Goal: Task Accomplishment & Management: Manage account settings

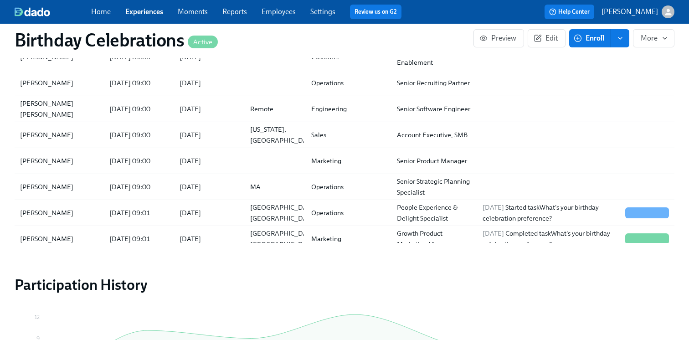
scroll to position [198, 0]
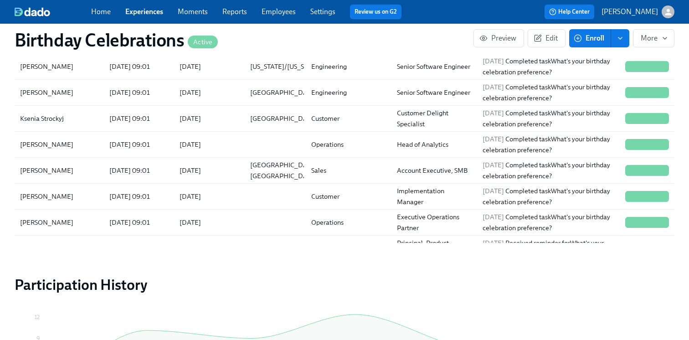
click at [140, 5] on div "Home Experiences Moments Reports Employees Settings Review us on G2" at bounding box center [250, 12] width 318 height 15
click at [143, 10] on link "Experiences" at bounding box center [144, 11] width 38 height 9
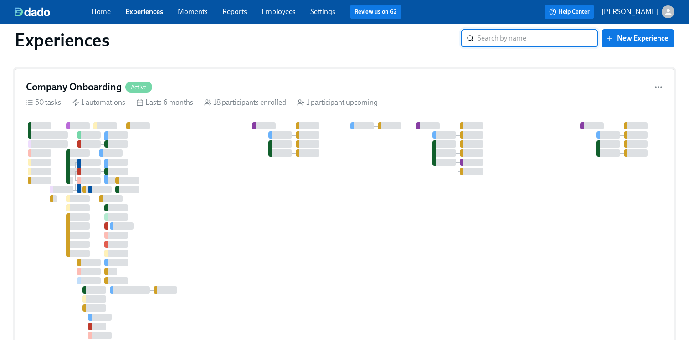
scroll to position [16, 0]
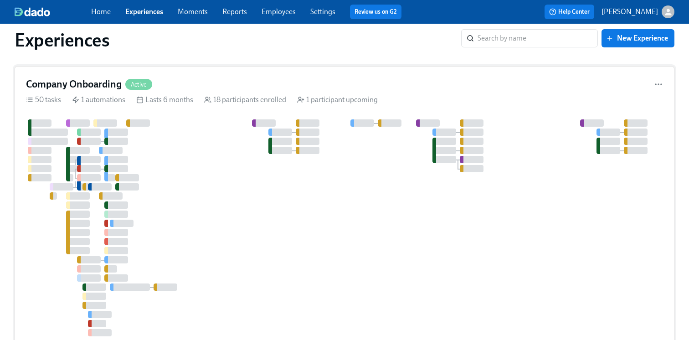
click at [209, 170] on div at bounding box center [504, 227] width 957 height 217
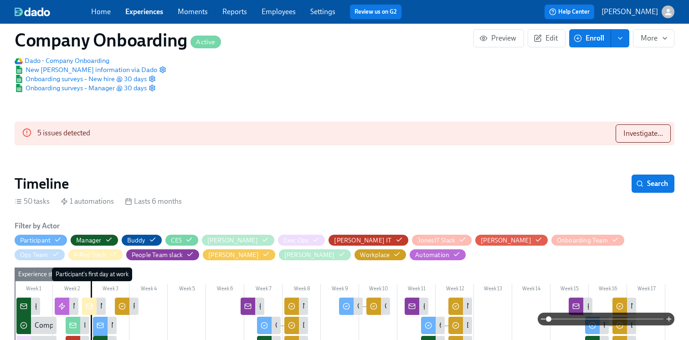
scroll to position [0, 16990]
click at [613, 130] on div "Investigate..." at bounding box center [639, 133] width 62 height 18
click at [631, 132] on span "Investigate..." at bounding box center [643, 133] width 40 height 9
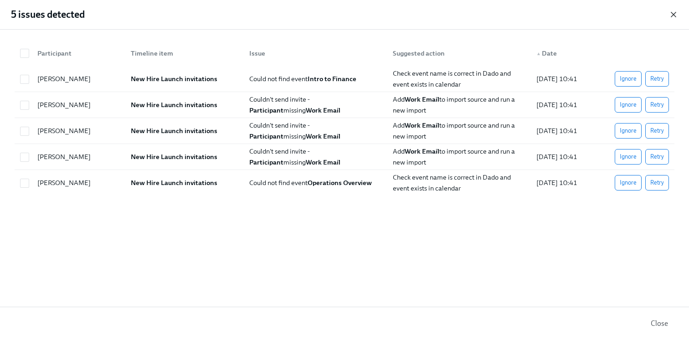
click at [675, 11] on icon "button" at bounding box center [673, 14] width 9 height 9
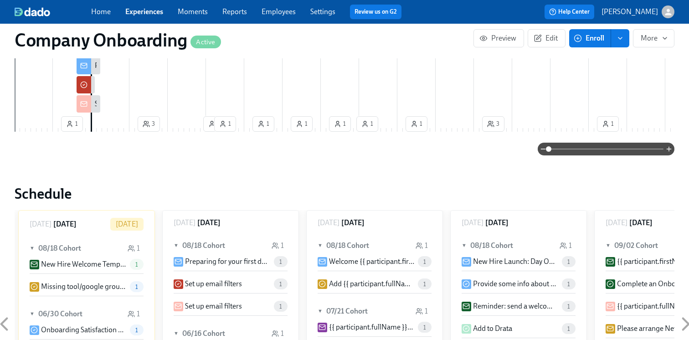
scroll to position [778, 0]
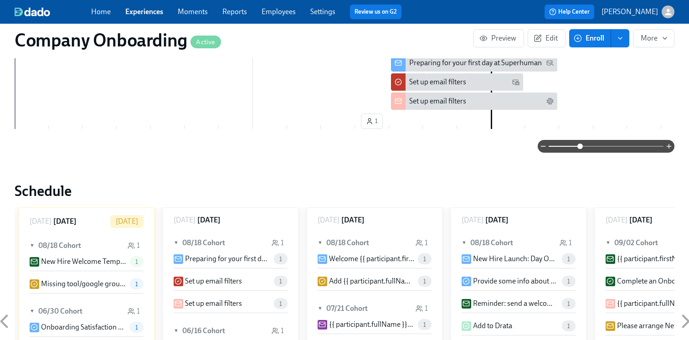
drag, startPoint x: 552, startPoint y: 151, endPoint x: 581, endPoint y: 151, distance: 29.2
click at [581, 149] on span at bounding box center [579, 146] width 5 height 5
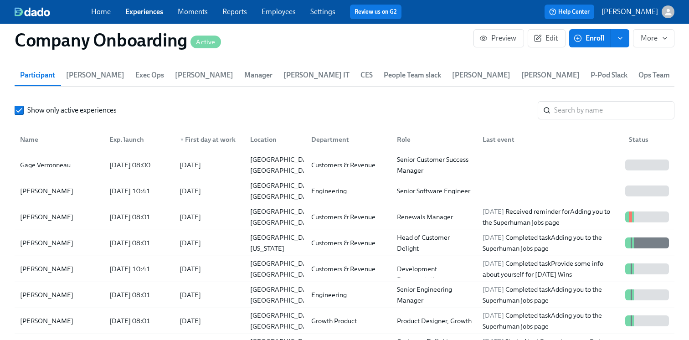
scroll to position [1218, 0]
click at [60, 196] on div "[PERSON_NAME]" at bounding box center [46, 190] width 61 height 11
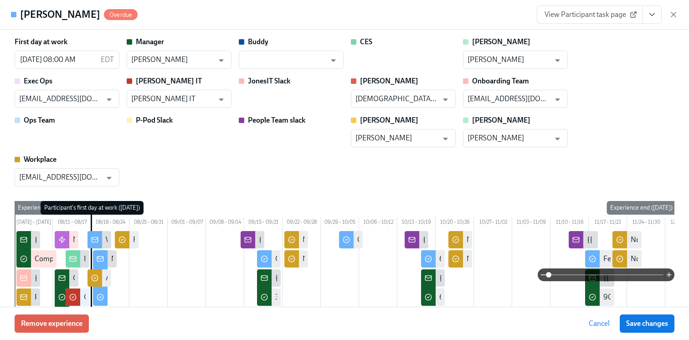
click at [658, 16] on button "View task page" at bounding box center [652, 14] width 19 height 18
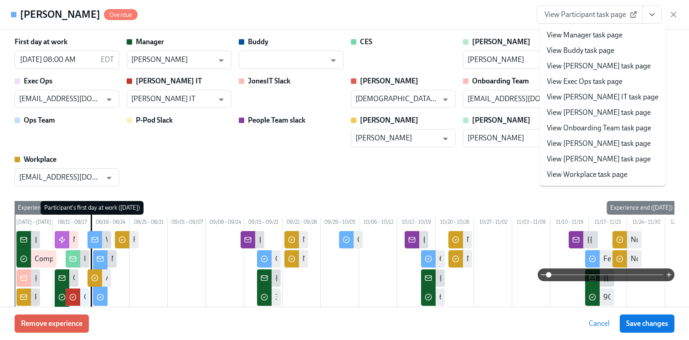
click at [600, 94] on link "View Jones IT task page" at bounding box center [603, 97] width 112 height 10
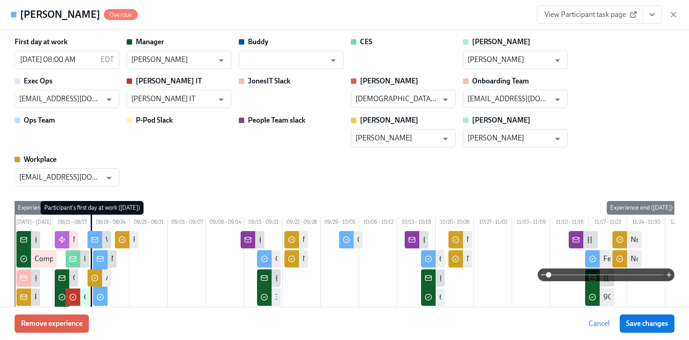
click at [652, 14] on icon "View task page" at bounding box center [652, 14] width 9 height 9
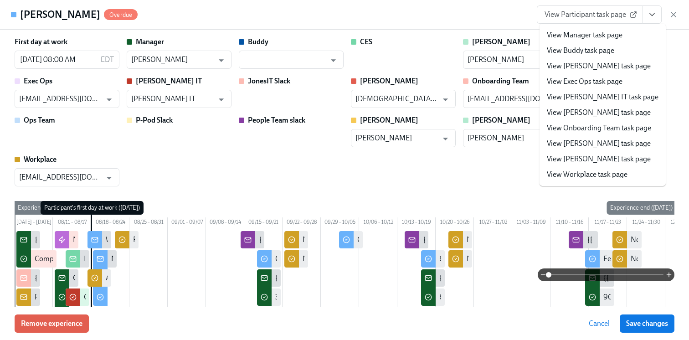
click at [580, 178] on link "View Workplace task page" at bounding box center [587, 175] width 81 height 10
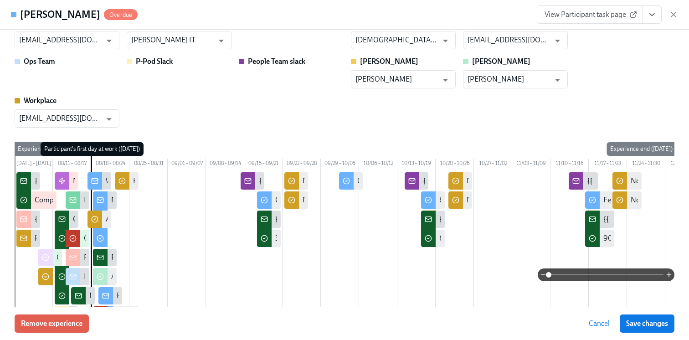
scroll to position [0, 0]
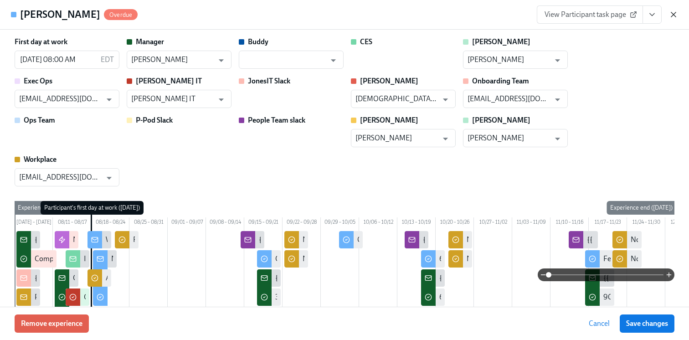
click at [674, 16] on icon "button" at bounding box center [673, 14] width 9 height 9
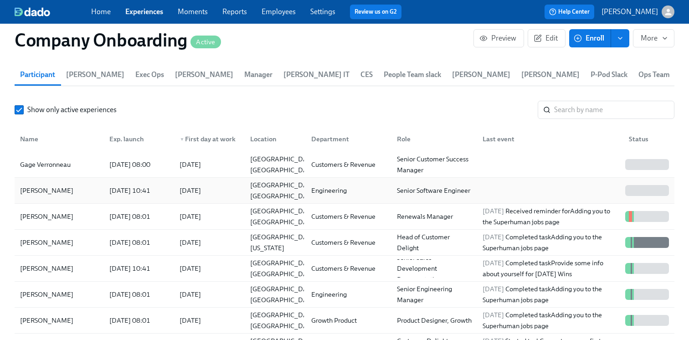
click at [226, 195] on div "2025/08/18" at bounding box center [207, 190] width 70 height 18
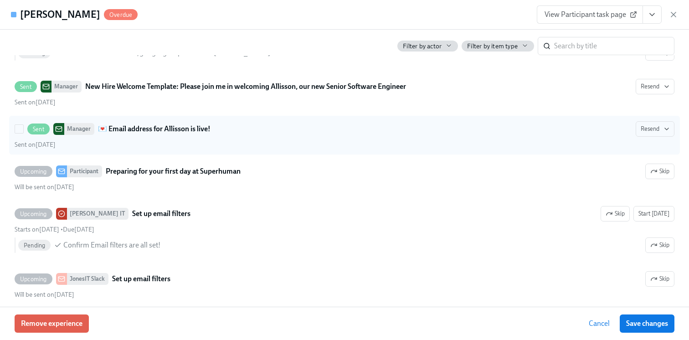
scroll to position [2175, 0]
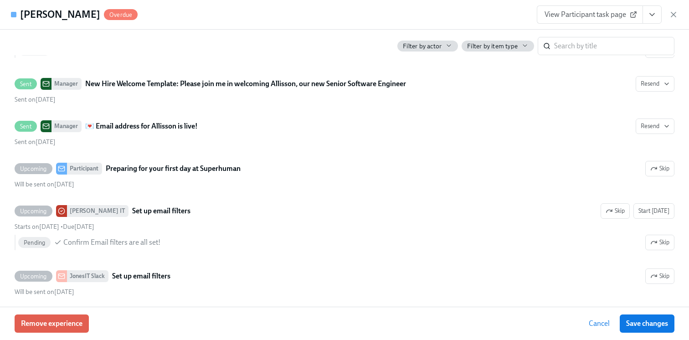
click at [659, 16] on button "View task page" at bounding box center [652, 14] width 19 height 18
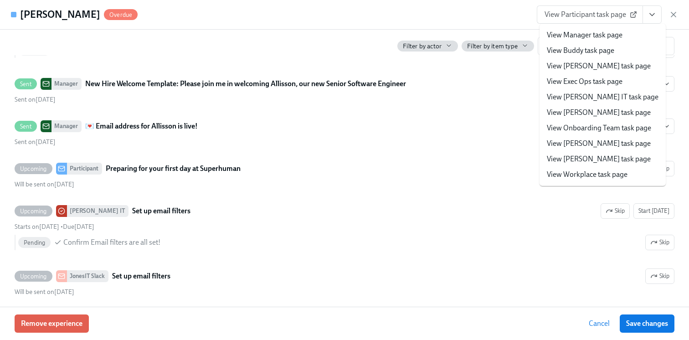
click at [582, 35] on link "View Manager task page" at bounding box center [585, 35] width 76 height 10
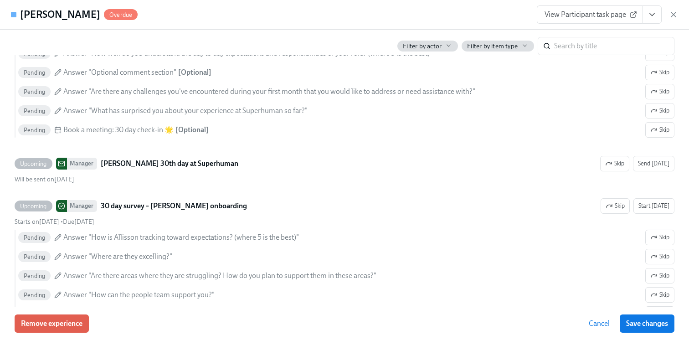
scroll to position [3404, 0]
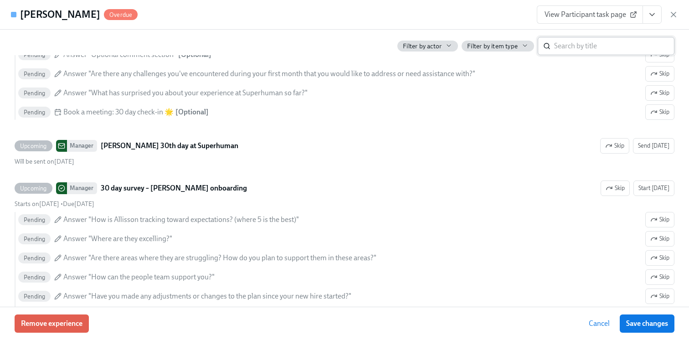
click at [573, 45] on input "search" at bounding box center [614, 46] width 120 height 18
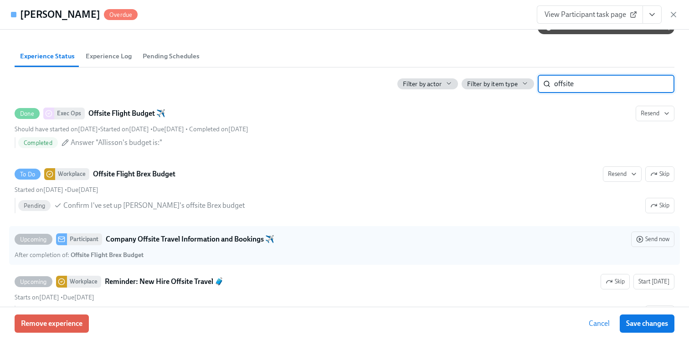
scroll to position [556, 0]
type input "offsite"
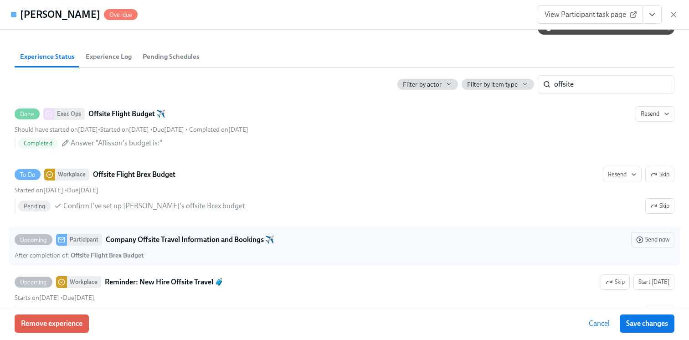
click at [245, 245] on strong "Company Offsite Travel Information and Bookings ✈️" at bounding box center [190, 239] width 169 height 11
click at [23, 244] on input "Upcoming Participant Company Offsite Travel Information and Bookings ✈️ Send no…" at bounding box center [19, 240] width 8 height 8
checkbox input "true"
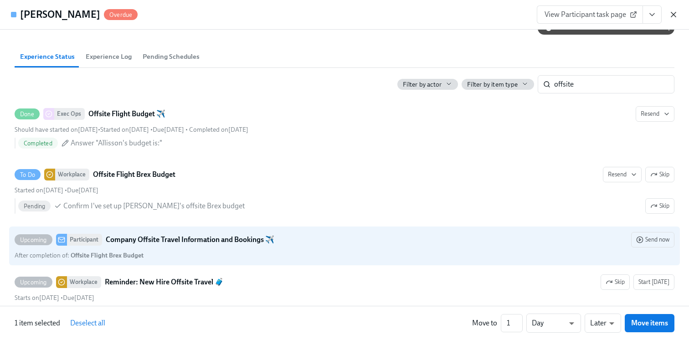
click at [675, 14] on icon "button" at bounding box center [673, 14] width 9 height 9
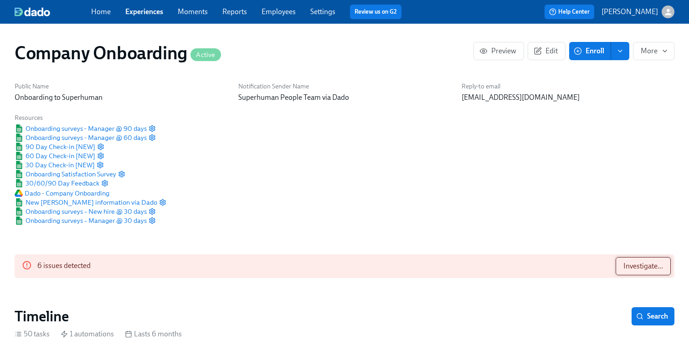
click at [633, 271] on button "Investigate..." at bounding box center [643, 266] width 55 height 18
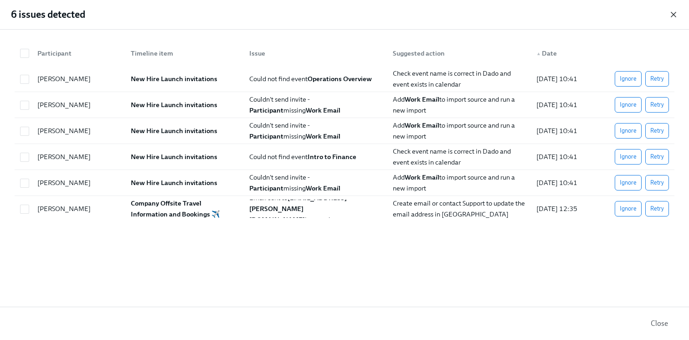
click at [670, 12] on icon "button" at bounding box center [673, 14] width 9 height 9
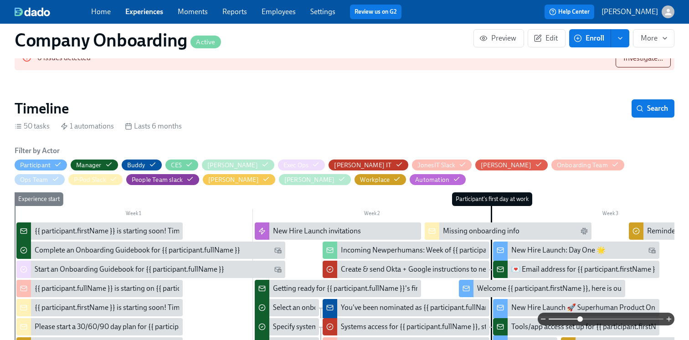
scroll to position [290, 0]
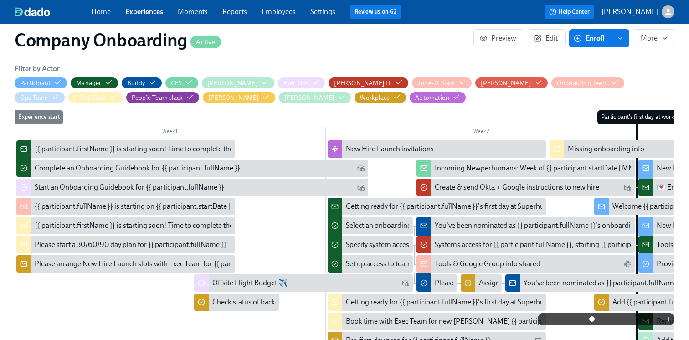
drag, startPoint x: 578, startPoint y: 319, endPoint x: 592, endPoint y: 318, distance: 14.2
click at [592, 318] on span at bounding box center [591, 318] width 5 height 5
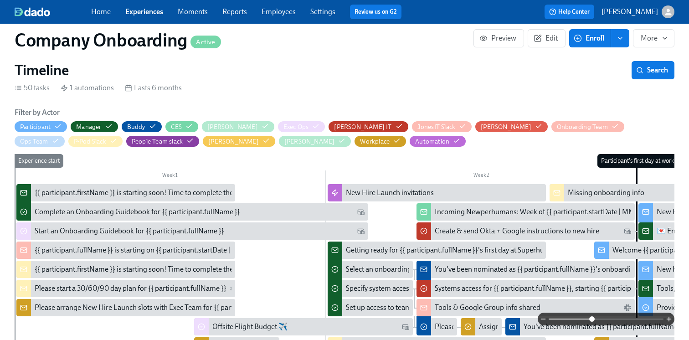
scroll to position [241, 0]
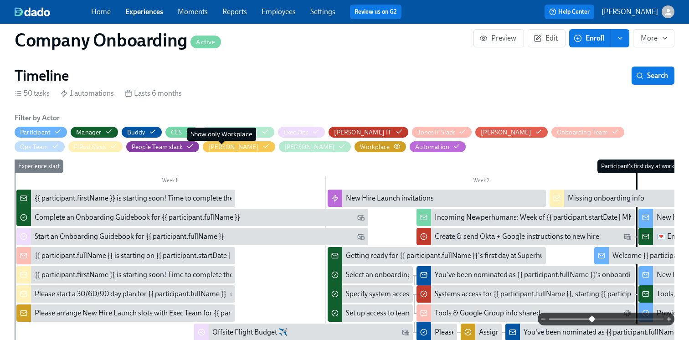
click at [394, 144] on icon "button" at bounding box center [397, 146] width 6 height 4
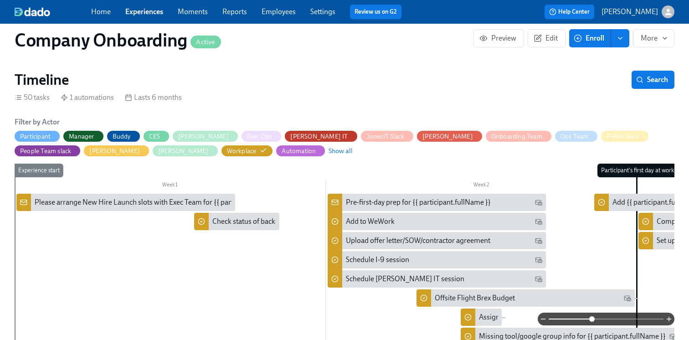
scroll to position [193, 0]
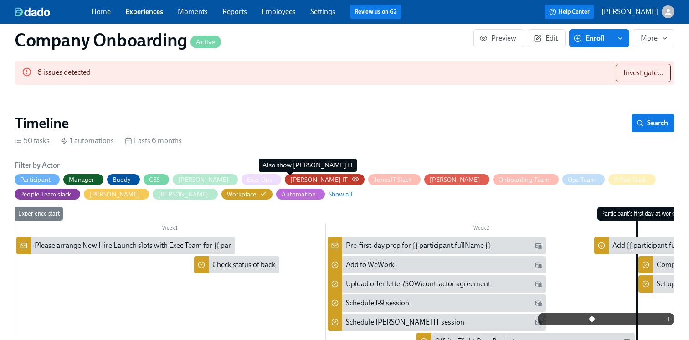
click at [295, 179] on div "Jones IT" at bounding box center [318, 179] width 57 height 9
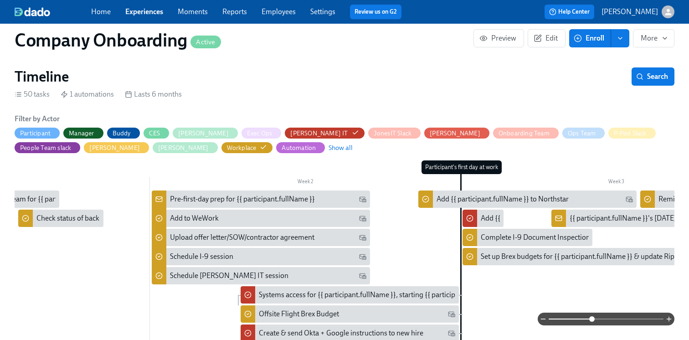
scroll to position [172, 0]
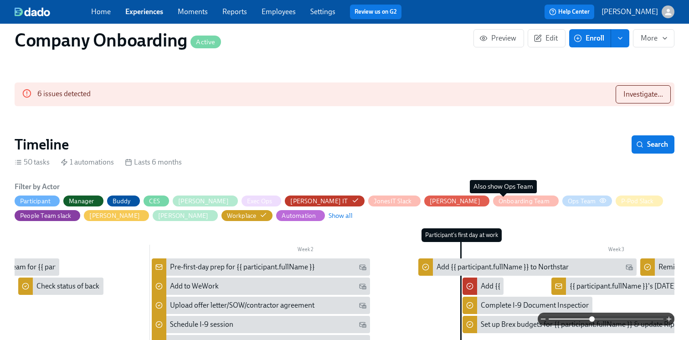
click at [568, 201] on div "Ops Team" at bounding box center [582, 201] width 28 height 9
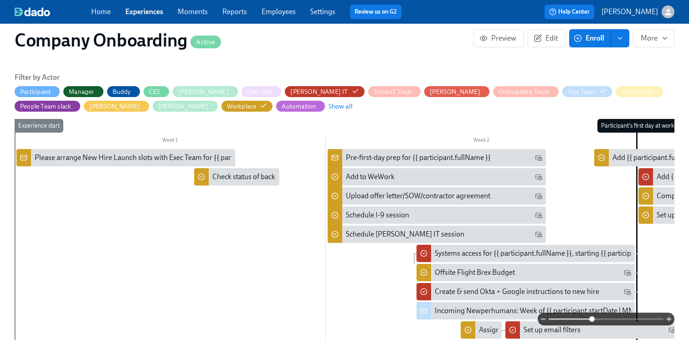
scroll to position [279, 0]
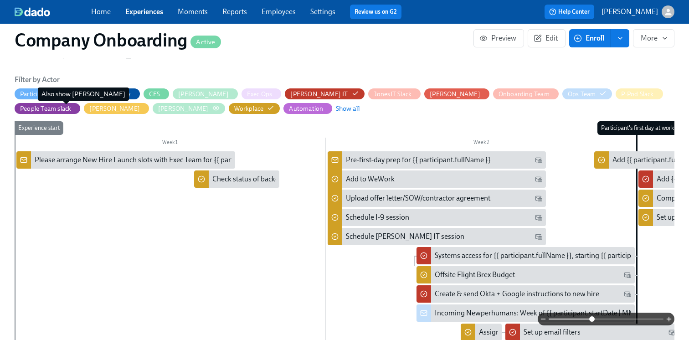
click at [158, 107] on div "Vrinda" at bounding box center [183, 108] width 51 height 9
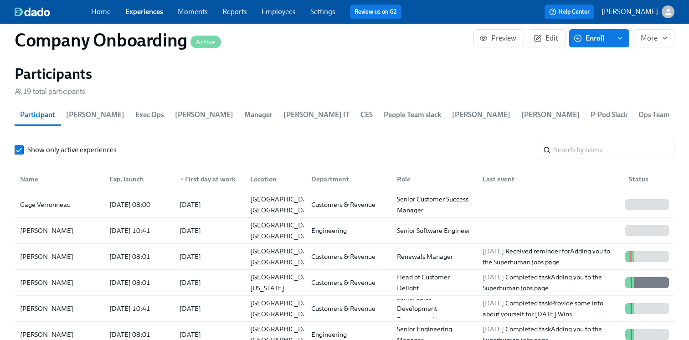
scroll to position [965, 0]
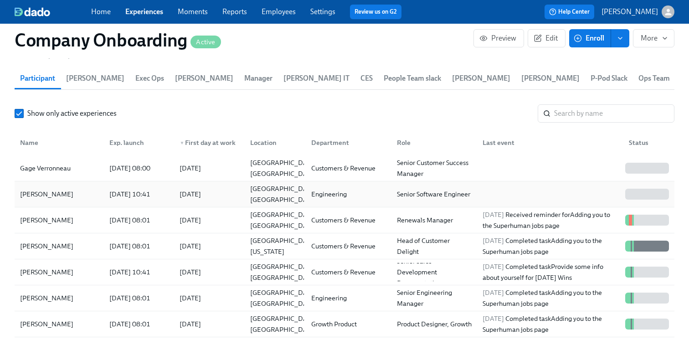
click at [67, 194] on div "[PERSON_NAME]" at bounding box center [46, 194] width 61 height 11
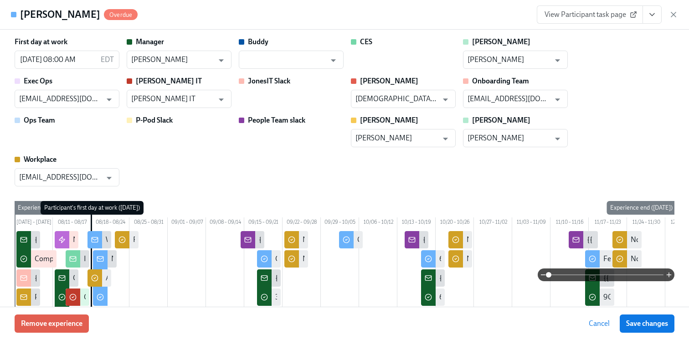
click at [607, 16] on span "View Participant task page" at bounding box center [590, 14] width 91 height 9
click at [658, 9] on button "View task page" at bounding box center [652, 14] width 19 height 18
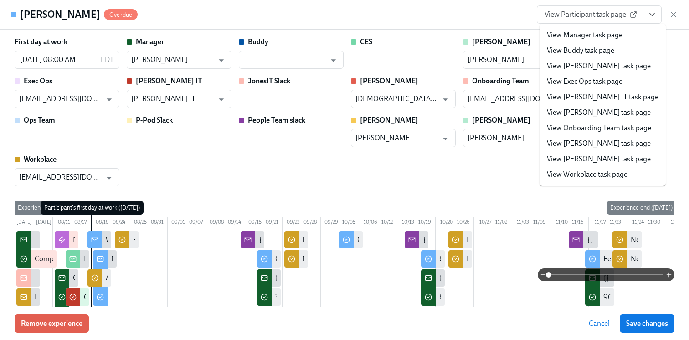
click at [576, 171] on link "View Workplace task page" at bounding box center [587, 175] width 81 height 10
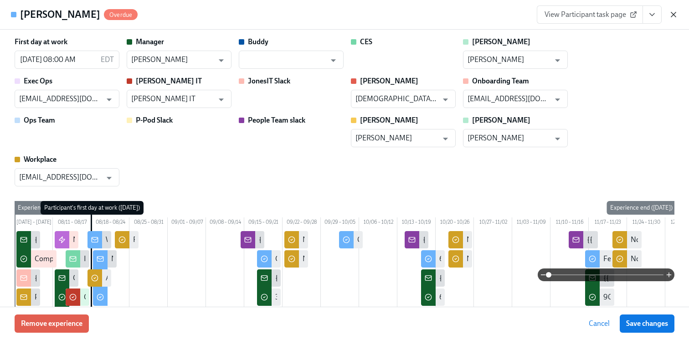
click at [675, 15] on icon "button" at bounding box center [673, 14] width 9 height 9
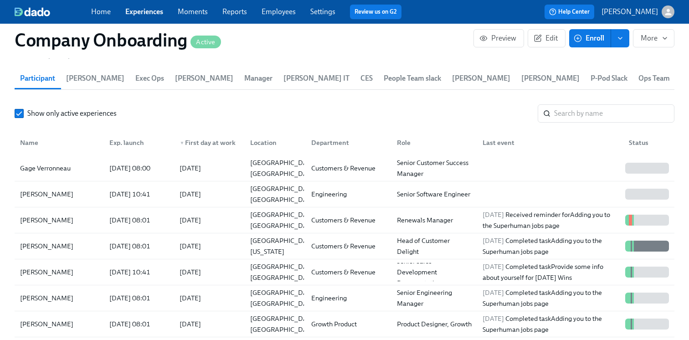
click at [286, 15] on link "Employees" at bounding box center [279, 11] width 34 height 9
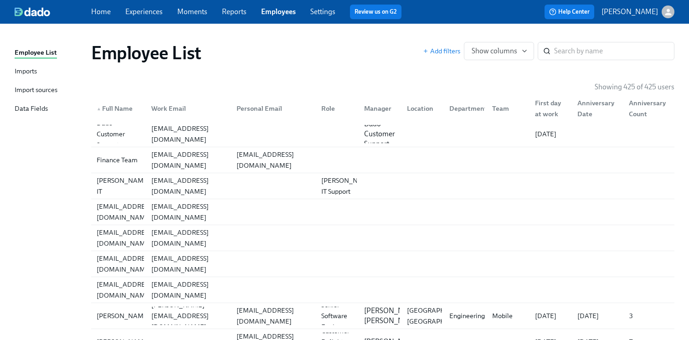
click at [318, 14] on link "Settings" at bounding box center [322, 11] width 25 height 9
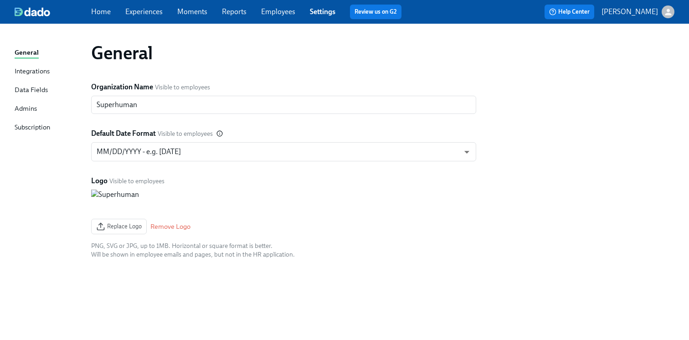
click at [37, 70] on div "Integrations" at bounding box center [32, 71] width 35 height 11
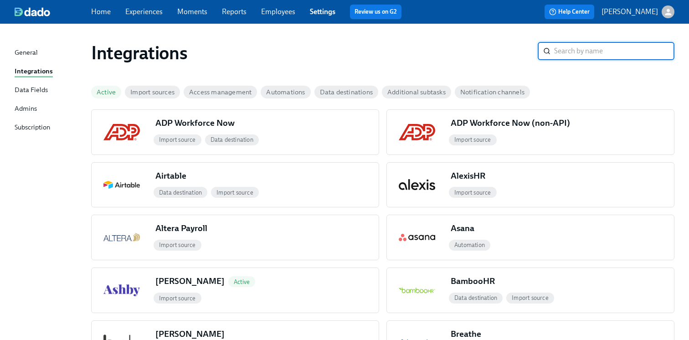
click at [37, 93] on div "Data Fields" at bounding box center [31, 90] width 33 height 11
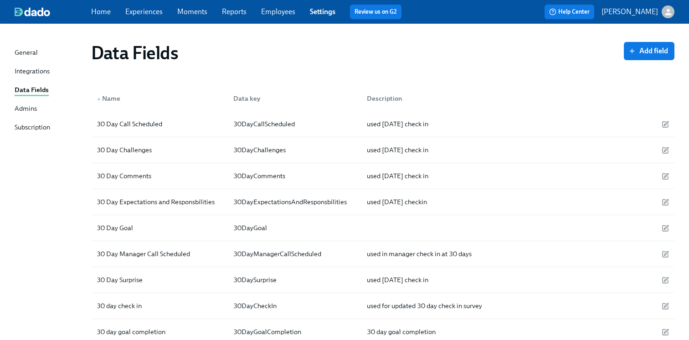
click at [31, 107] on div "Admins" at bounding box center [26, 108] width 22 height 11
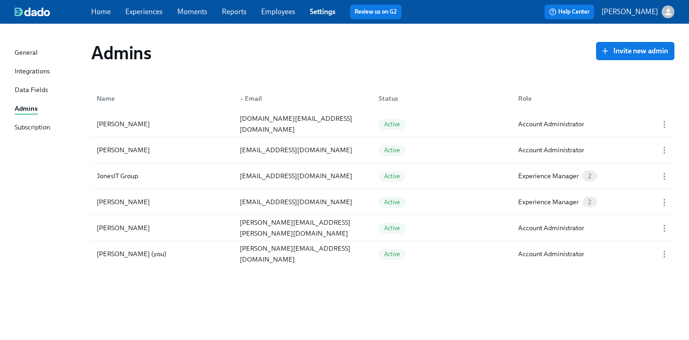
click at [276, 16] on span "Employees" at bounding box center [278, 12] width 34 height 10
click at [275, 12] on link "Employees" at bounding box center [278, 11] width 34 height 9
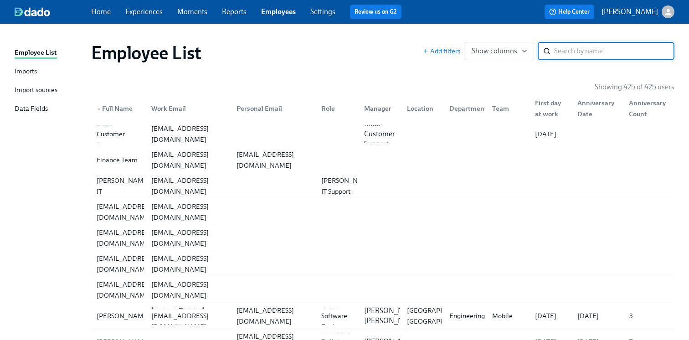
click at [32, 96] on div "Import sources" at bounding box center [36, 90] width 43 height 11
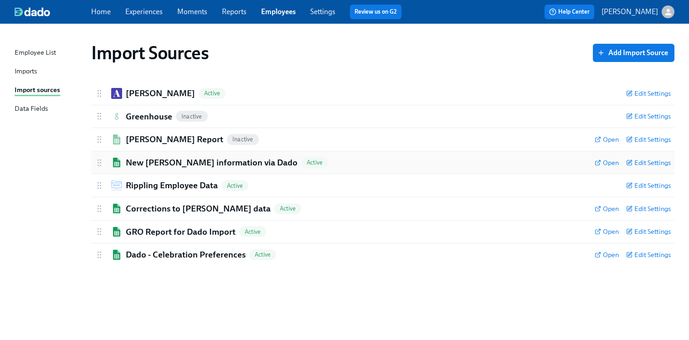
click at [169, 160] on h2 "New Joiner information via Dado" at bounding box center [212, 163] width 172 height 12
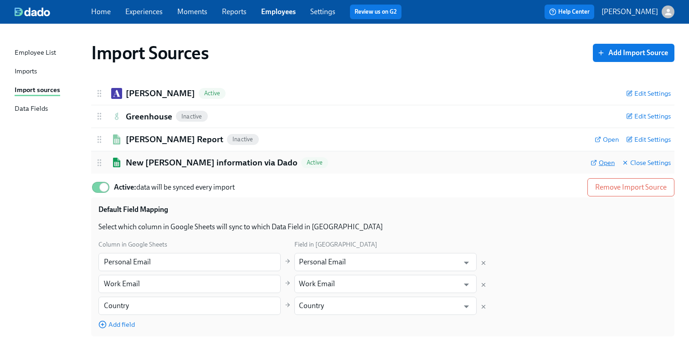
click at [599, 162] on span "Open" at bounding box center [603, 162] width 24 height 9
click at [269, 15] on link "Employees" at bounding box center [278, 11] width 35 height 9
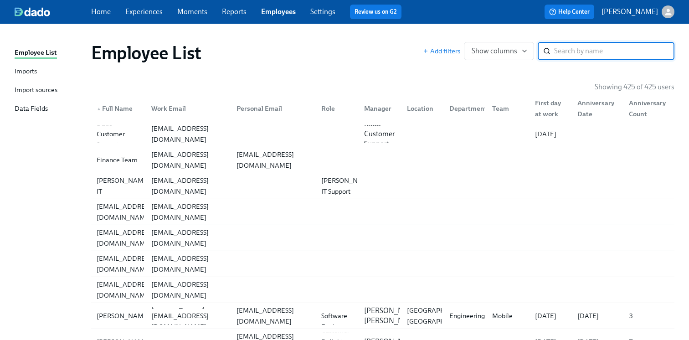
click at [596, 47] on input "search" at bounding box center [614, 51] width 120 height 18
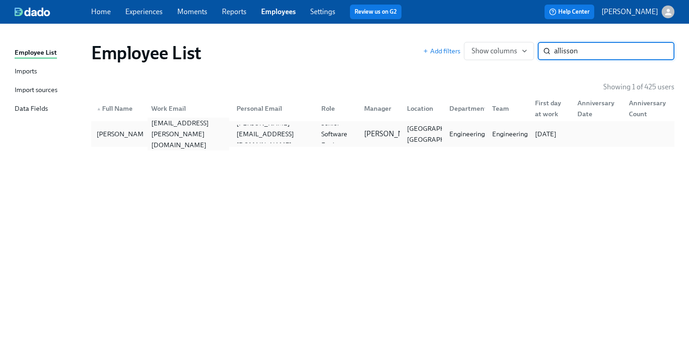
type input "allisson"
click at [187, 135] on div "allisson.santos@superhuman.com" at bounding box center [189, 134] width 82 height 33
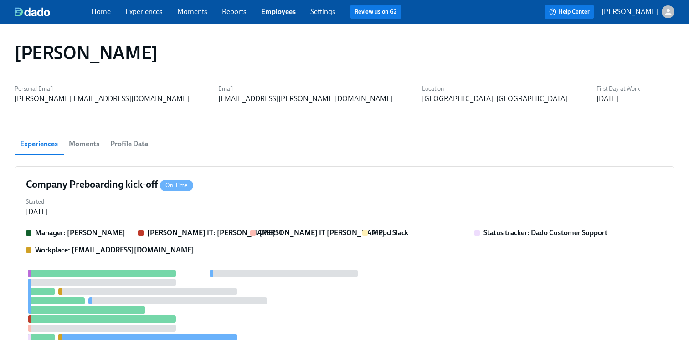
click at [142, 144] on span "Profile Data" at bounding box center [129, 144] width 38 height 13
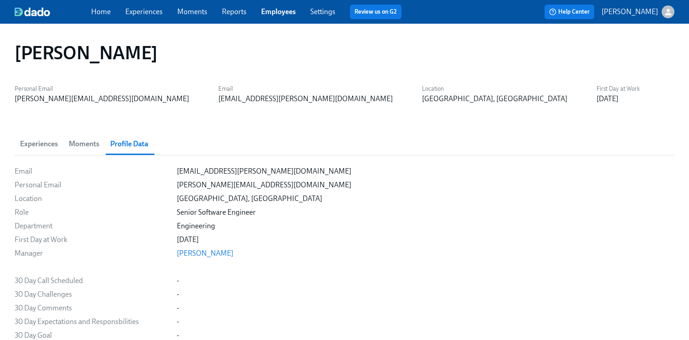
click at [133, 13] on link "Experiences" at bounding box center [143, 11] width 37 height 9
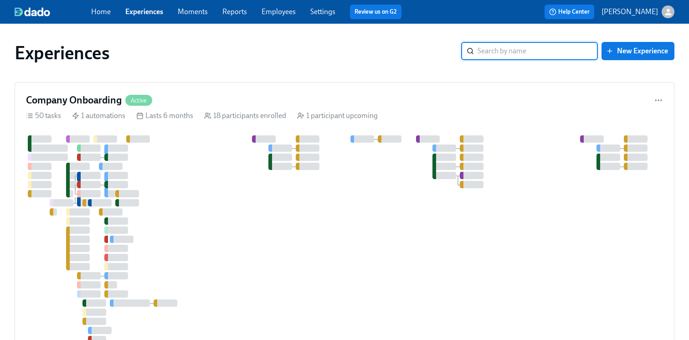
click at [288, 13] on link "Employees" at bounding box center [279, 11] width 34 height 9
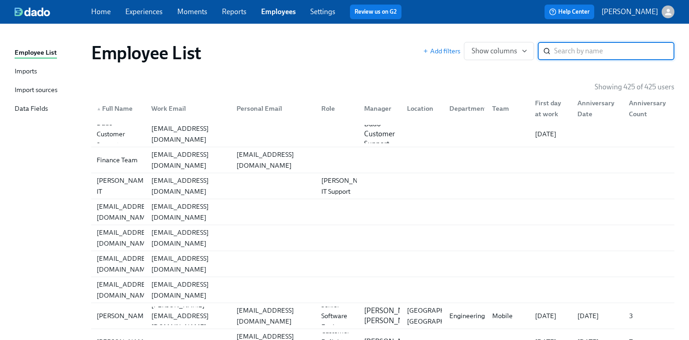
click at [42, 89] on div "Import sources" at bounding box center [36, 90] width 43 height 11
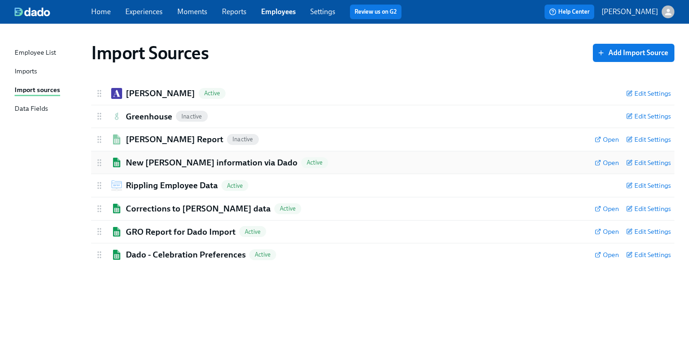
click at [171, 157] on h2 "New Joiner information via Dado" at bounding box center [212, 163] width 172 height 12
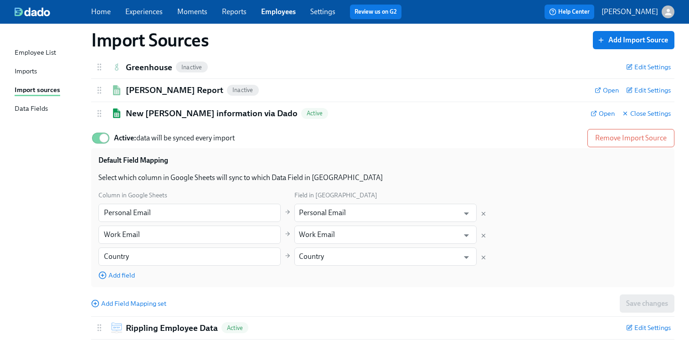
scroll to position [48, 0]
click at [595, 113] on icon at bounding box center [594, 114] width 6 height 6
click at [144, 11] on link "Experiences" at bounding box center [143, 11] width 37 height 9
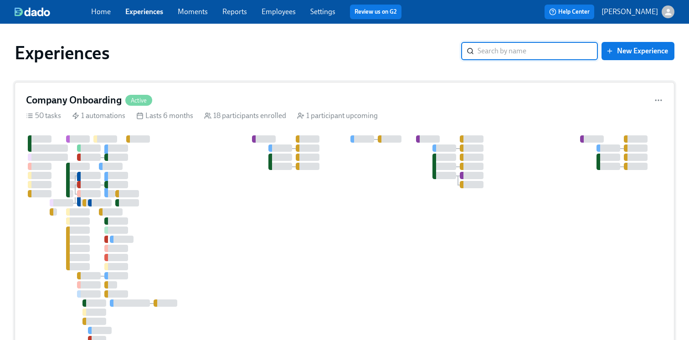
click at [186, 142] on div at bounding box center [504, 243] width 957 height 217
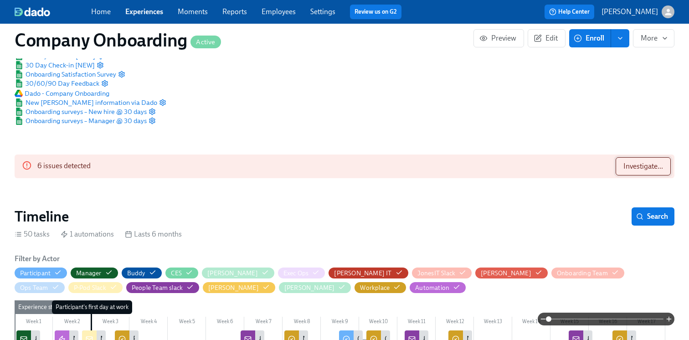
scroll to position [0, 16990]
click at [640, 163] on span "Investigate..." at bounding box center [643, 166] width 40 height 9
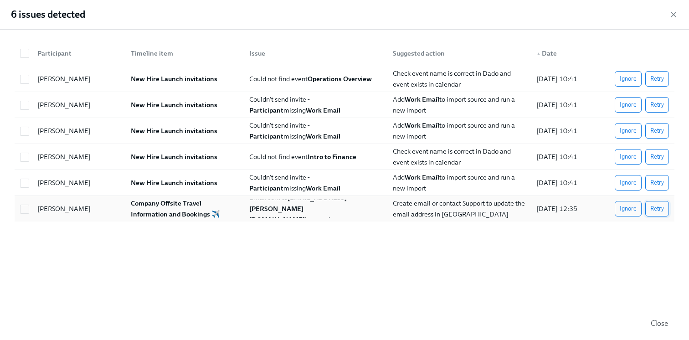
click at [659, 203] on button "Retry" at bounding box center [657, 208] width 24 height 15
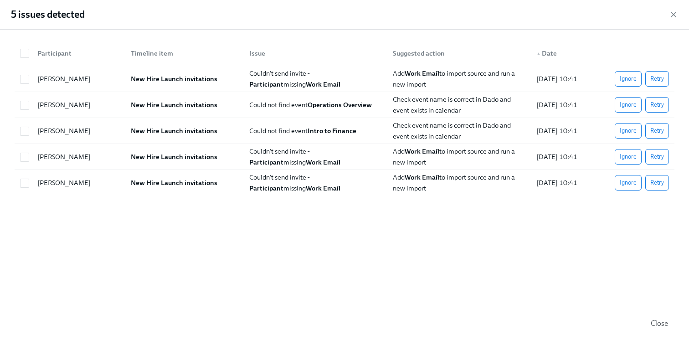
scroll to position [0, 26840]
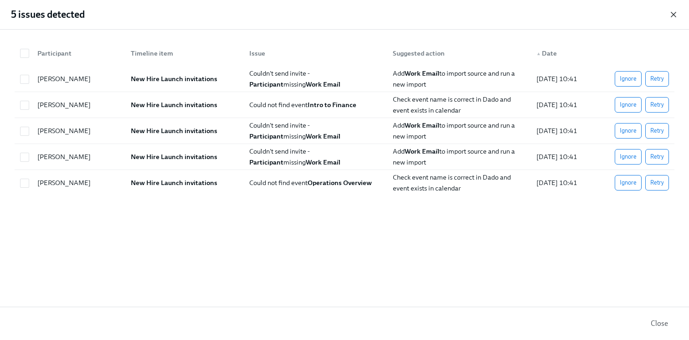
click at [675, 11] on icon "button" at bounding box center [673, 14] width 9 height 9
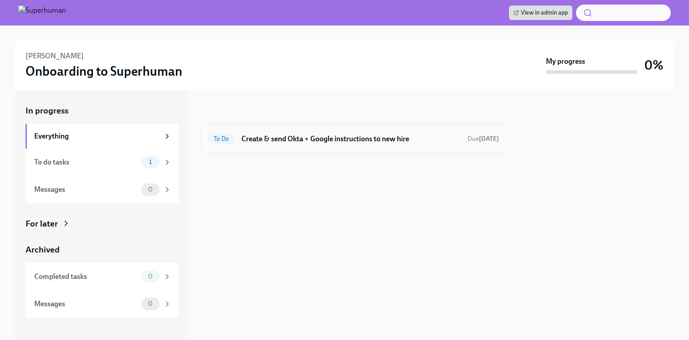
click at [371, 144] on div "To Do Create & send Okta + Google instructions to new hire Due [DATE]" at bounding box center [353, 139] width 291 height 15
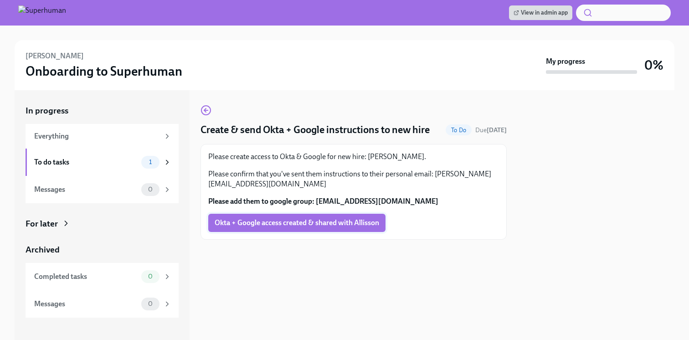
click at [334, 221] on span "Okta + Google access created & shared with Allisson" at bounding box center [297, 222] width 165 height 9
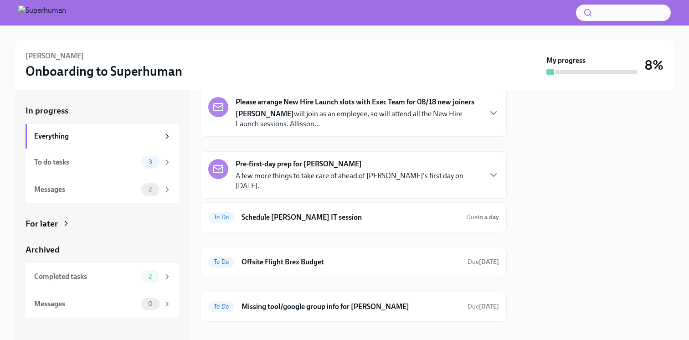
scroll to position [35, 0]
click at [303, 160] on strong "Pre-first-day prep for Allisson Santos" at bounding box center [299, 164] width 126 height 10
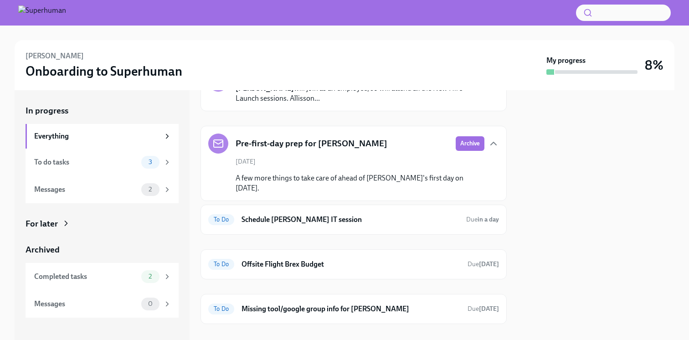
scroll to position [63, 0]
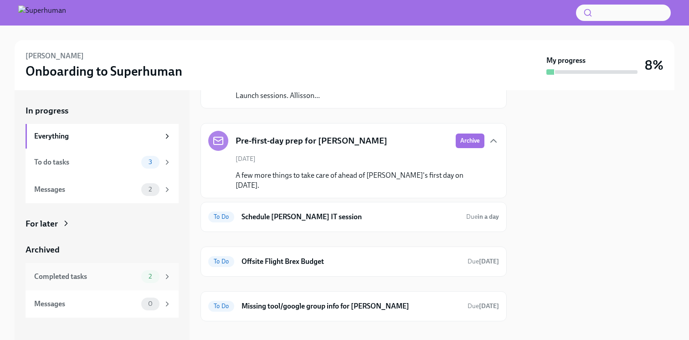
click at [93, 284] on div "Completed tasks 2" at bounding box center [102, 276] width 153 height 27
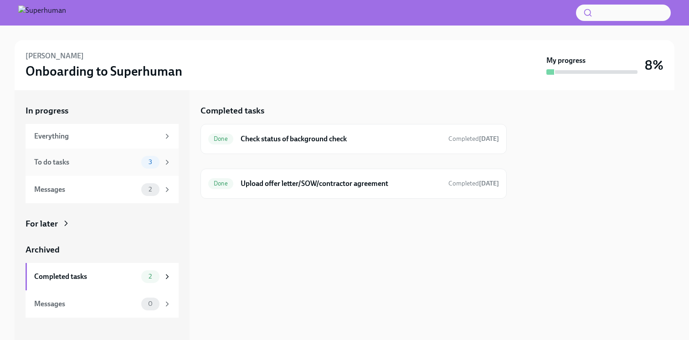
click at [108, 158] on div "To do tasks" at bounding box center [85, 162] width 103 height 10
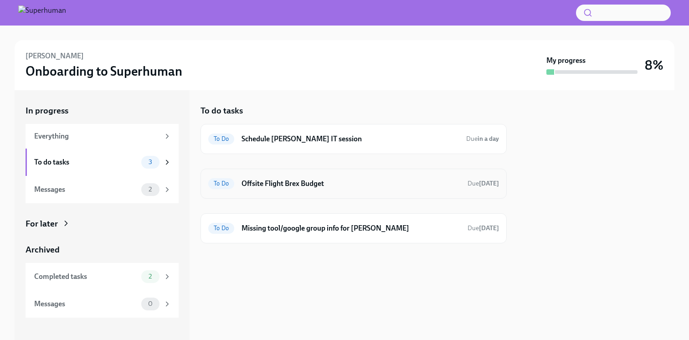
click at [297, 183] on h6 "Offsite Flight Brex Budget" at bounding box center [351, 184] width 219 height 10
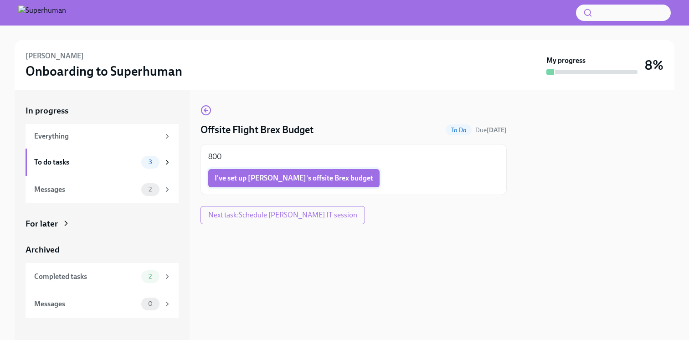
click at [287, 180] on span "I've set up Allisson's offsite Brex budget" at bounding box center [294, 178] width 159 height 9
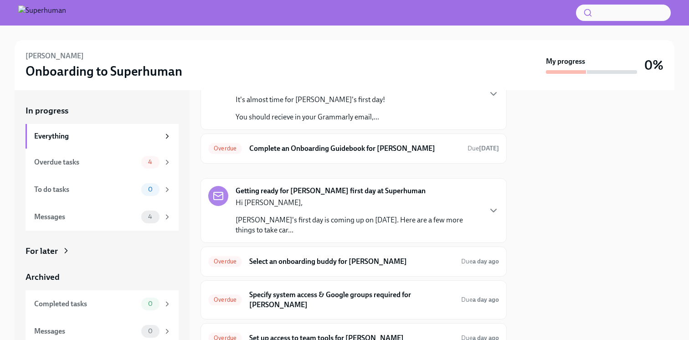
scroll to position [69, 0]
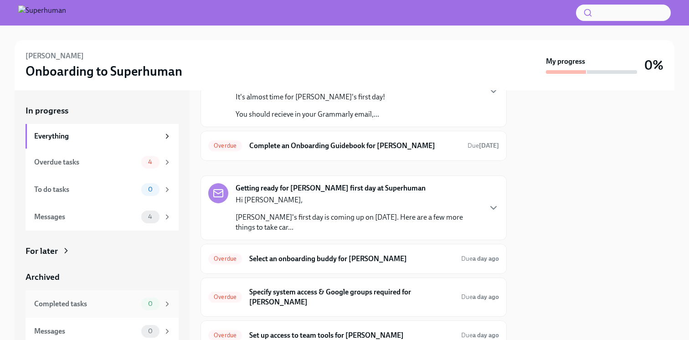
click at [84, 303] on div "Completed tasks" at bounding box center [85, 304] width 103 height 10
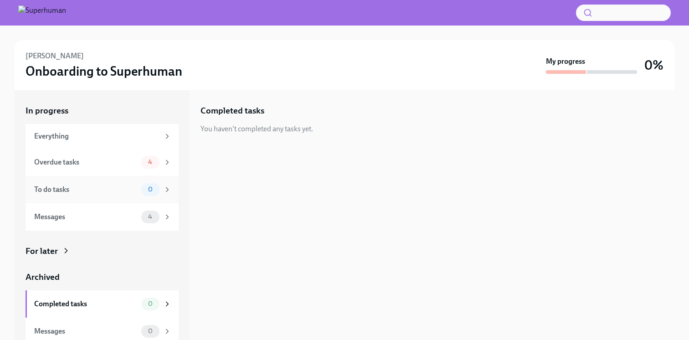
click at [108, 195] on div "To do tasks 0" at bounding box center [102, 189] width 137 height 13
click at [111, 135] on div "Everything" at bounding box center [96, 136] width 125 height 10
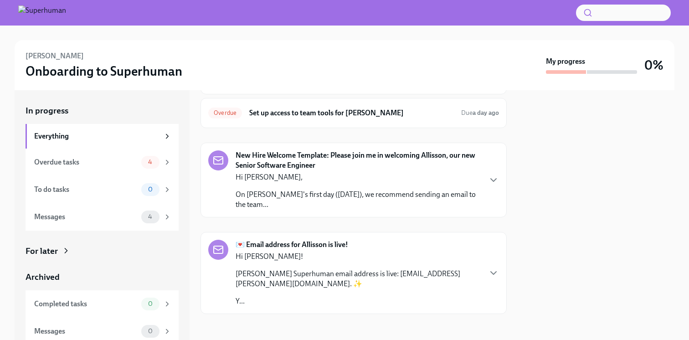
scroll to position [294, 0]
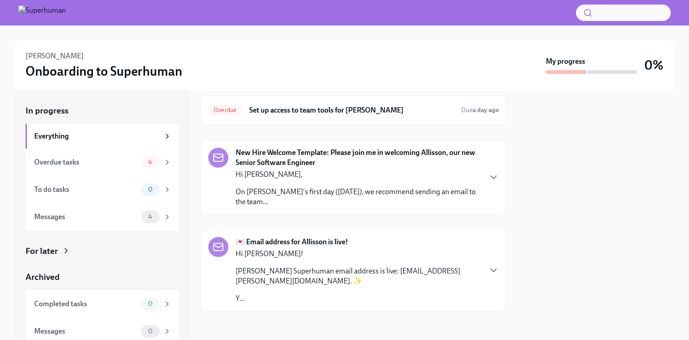
click at [412, 267] on p "[PERSON_NAME] Superhuman email address is live: [EMAIL_ADDRESS][PERSON_NAME][DO…" at bounding box center [358, 276] width 245 height 20
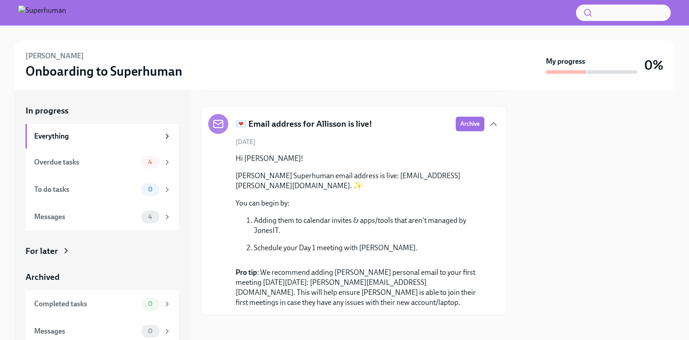
scroll to position [421, 0]
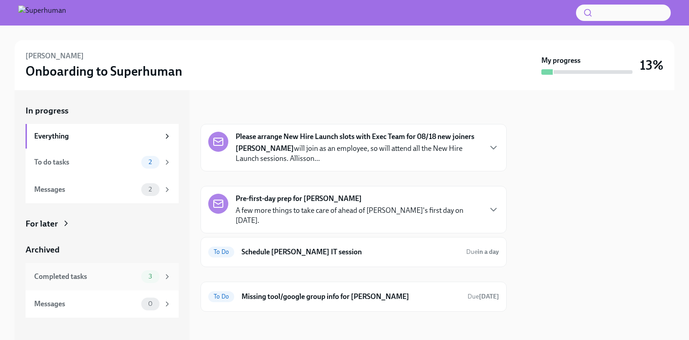
click at [110, 278] on div "Completed tasks" at bounding box center [85, 277] width 103 height 10
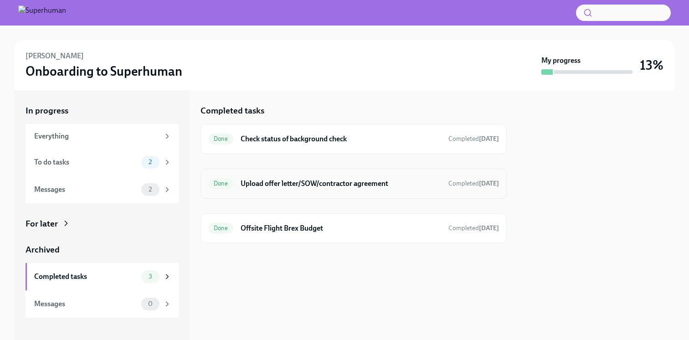
click at [328, 186] on h6 "Upload offer letter/SOW/contractor agreement" at bounding box center [341, 184] width 201 height 10
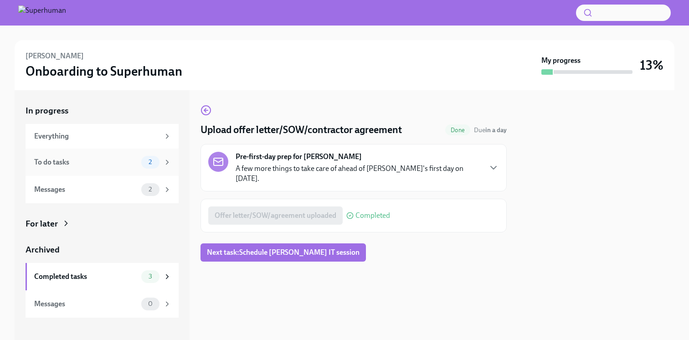
click at [131, 169] on div "To do tasks 2" at bounding box center [102, 162] width 153 height 27
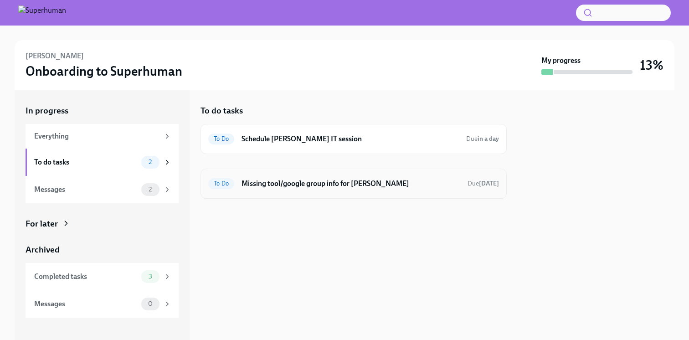
click at [325, 184] on h6 "Missing tool/google group info for Allisson Santos" at bounding box center [351, 184] width 219 height 10
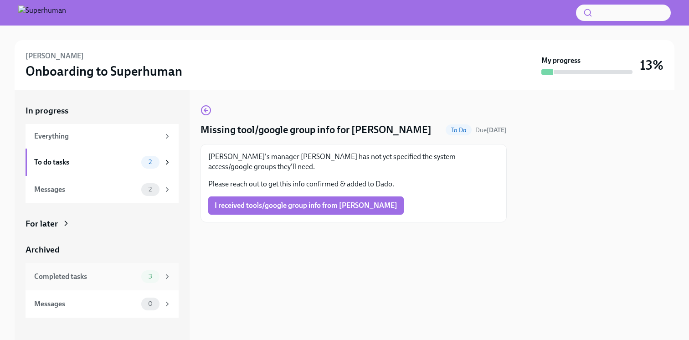
click at [124, 282] on div "Completed tasks 3" at bounding box center [102, 276] width 137 height 13
